Goal: Find specific page/section: Find specific page/section

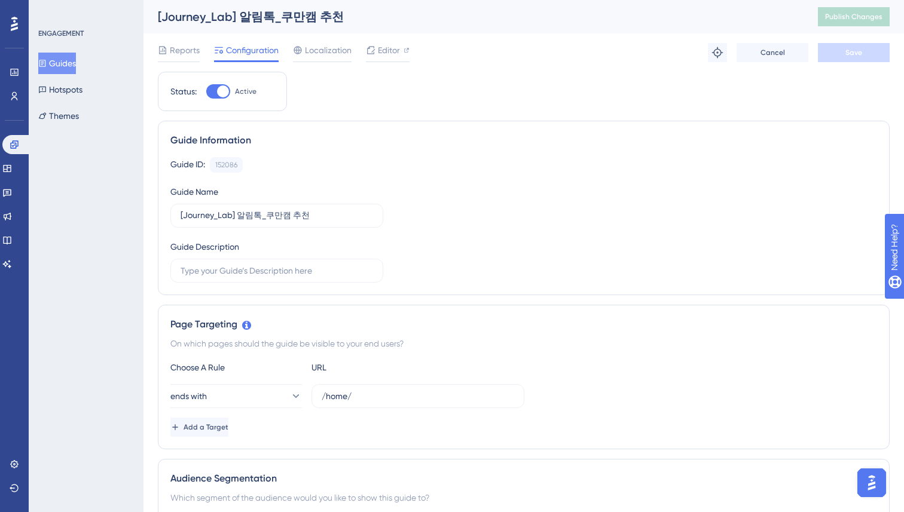
click at [385, 53] on span "Editor" at bounding box center [389, 50] width 22 height 14
